Goal: Navigation & Orientation: Go to known website

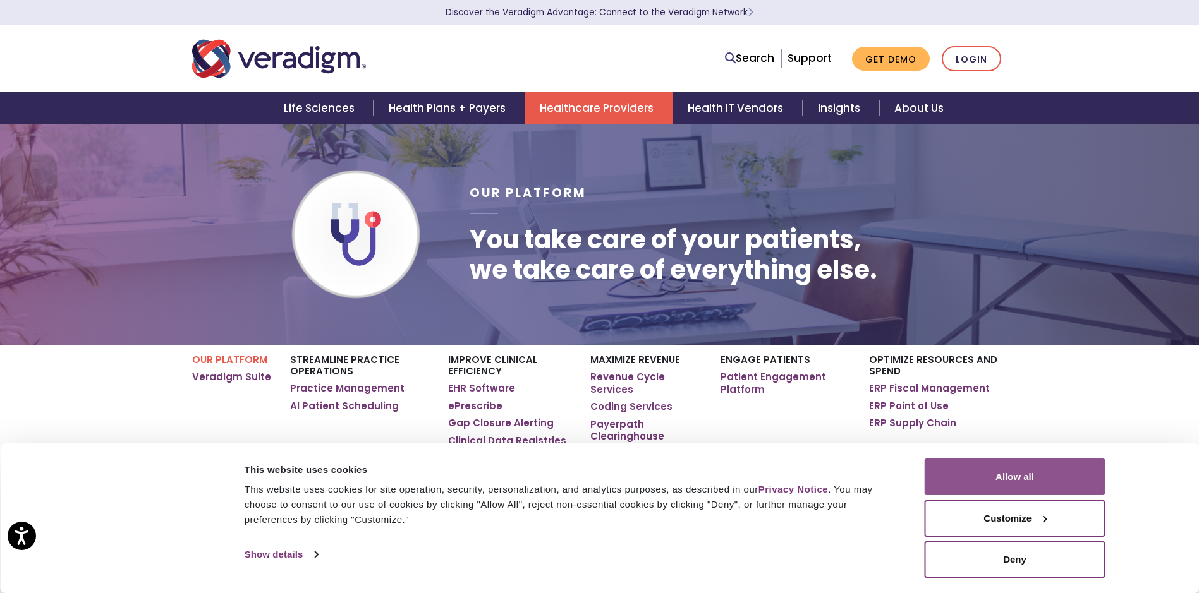
click at [981, 459] on button "Allow all" at bounding box center [1014, 477] width 181 height 37
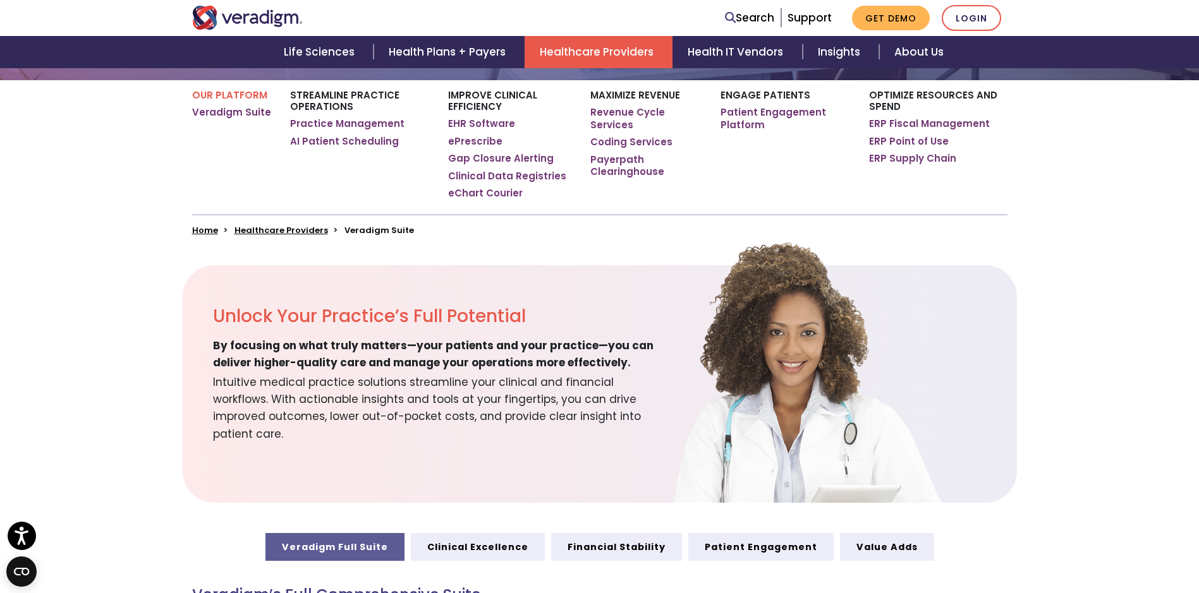
scroll to position [126, 0]
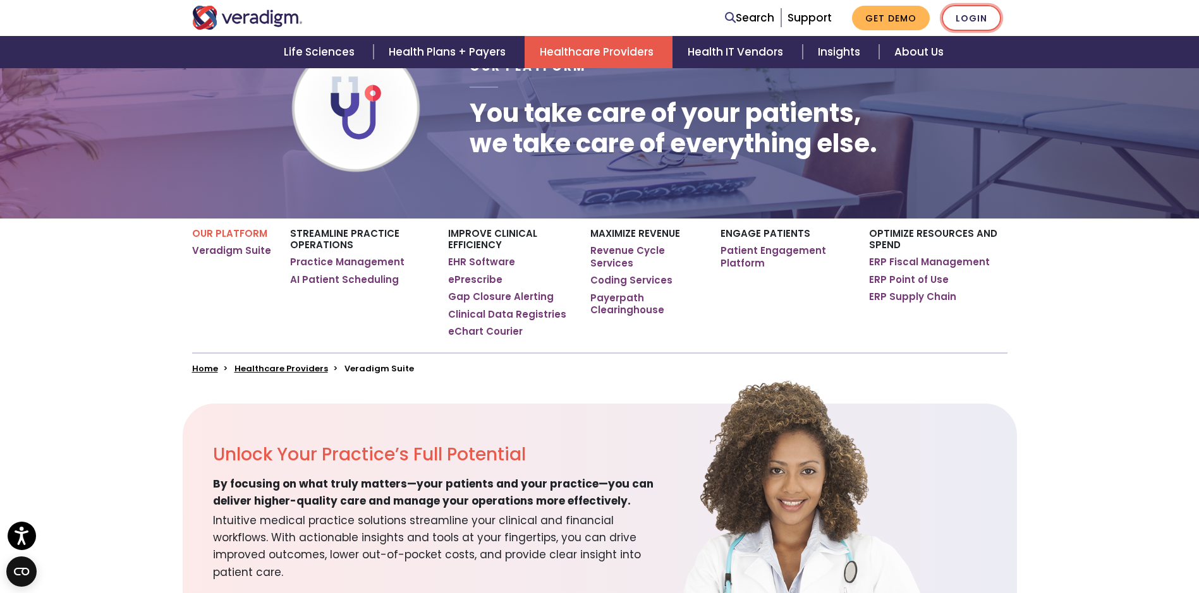
click at [967, 17] on link "Login" at bounding box center [970, 18] width 59 height 26
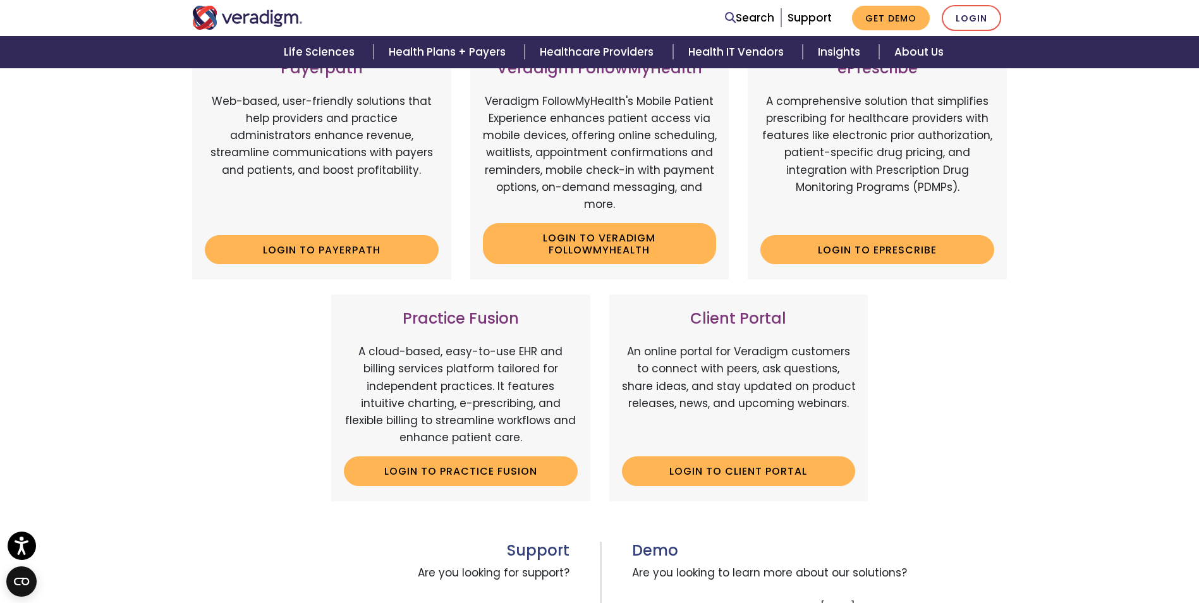
scroll to position [181, 0]
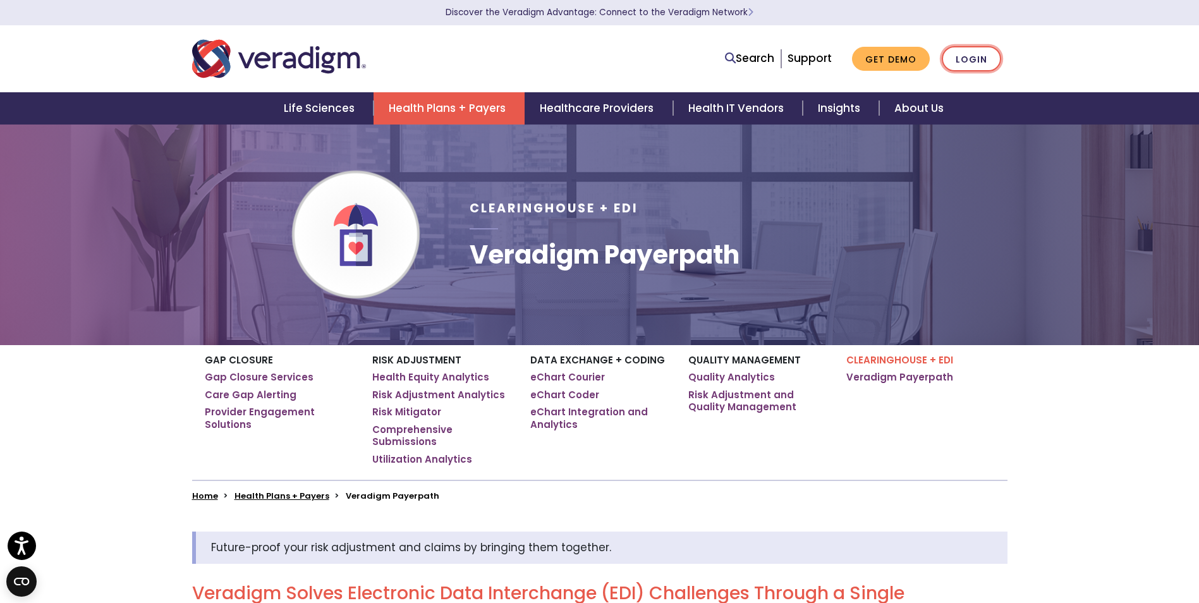
click at [973, 66] on link "Login" at bounding box center [970, 59] width 59 height 26
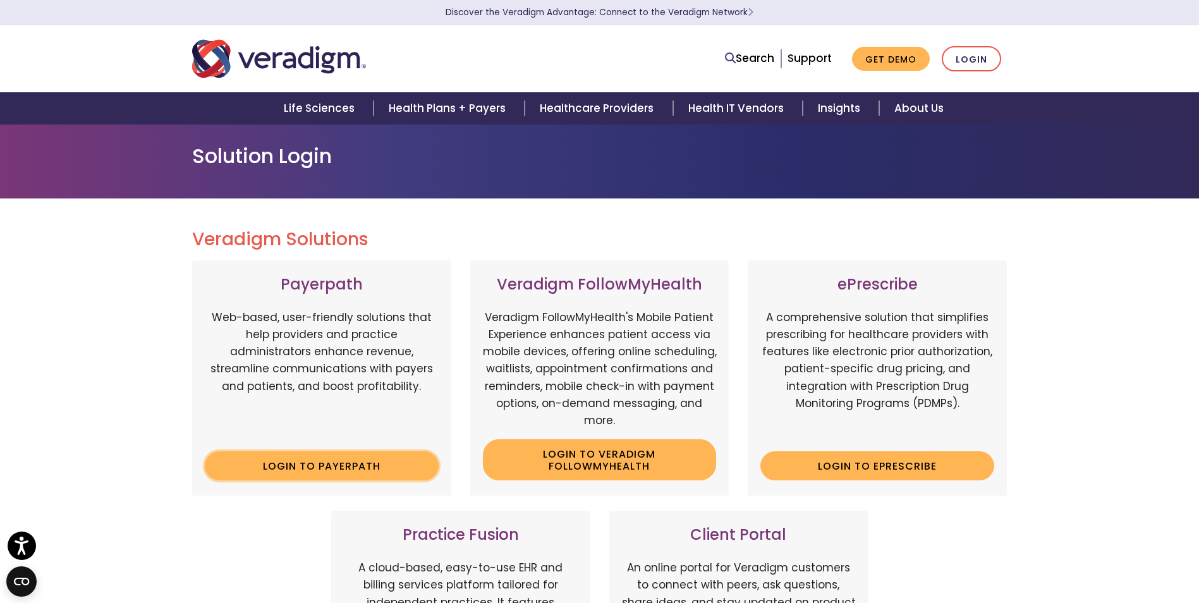
click at [306, 462] on link "Login to Payerpath" at bounding box center [322, 465] width 234 height 29
